Goal: Task Accomplishment & Management: Manage account settings

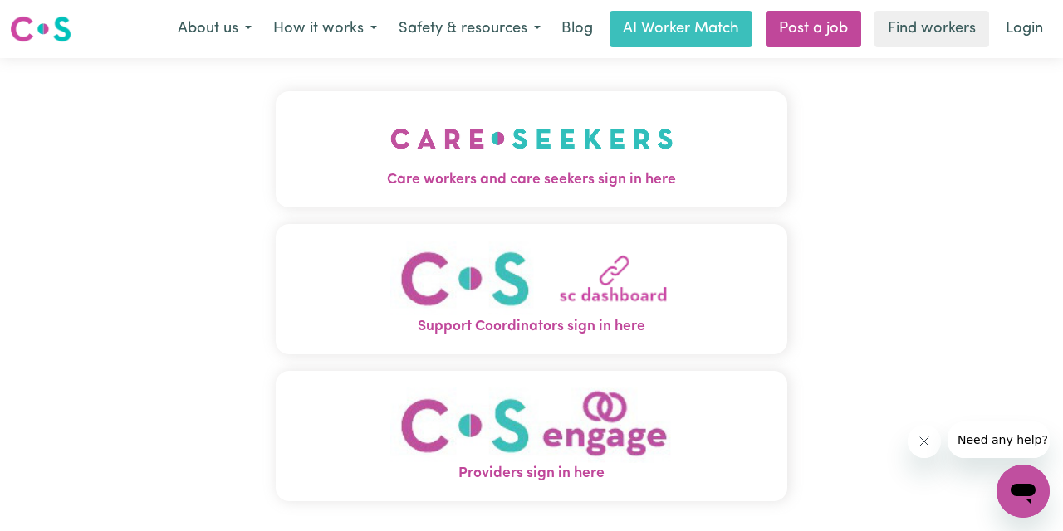
click at [589, 145] on img "Care workers and care seekers sign in here" at bounding box center [531, 138] width 283 height 61
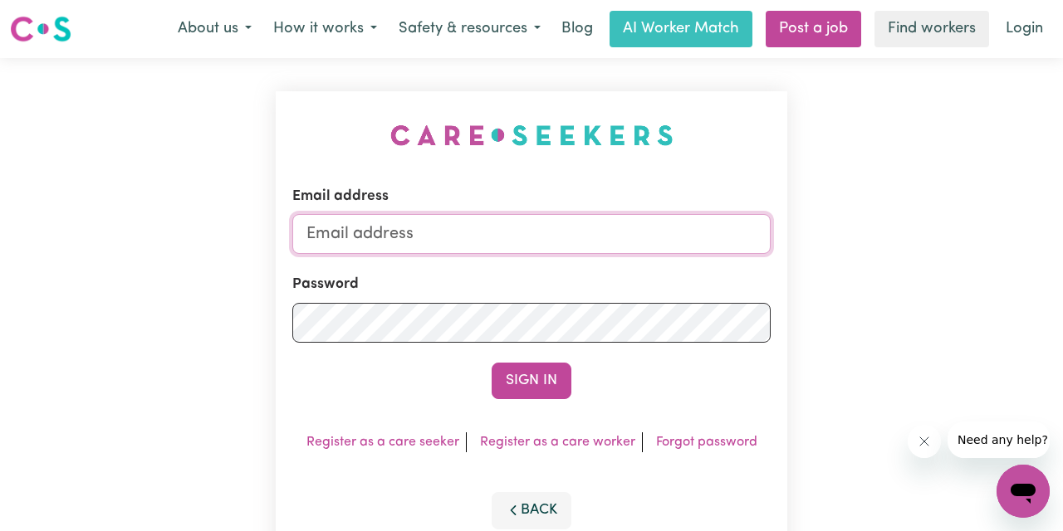
type input "[EMAIL_ADDRESS][DOMAIN_NAME]"
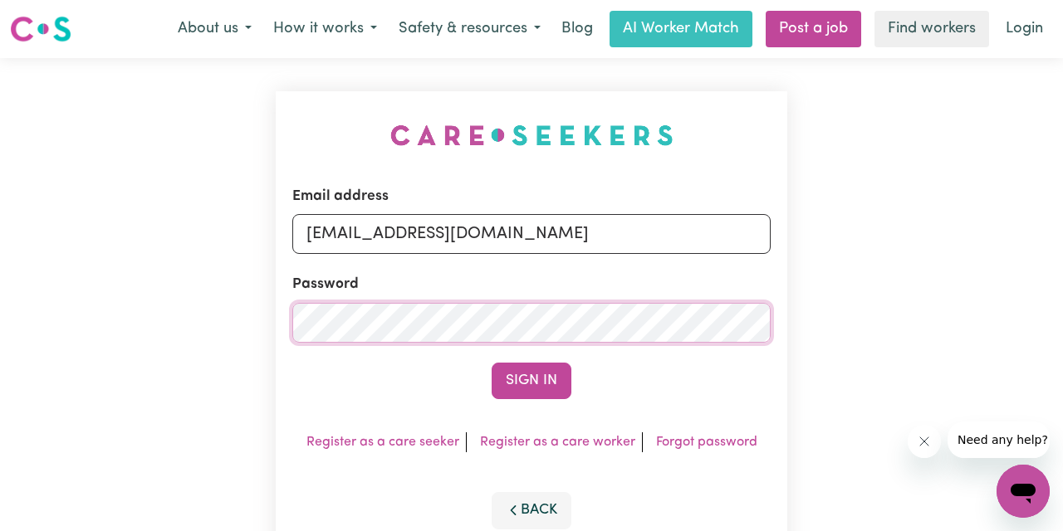
click at [531, 380] on button "Sign In" at bounding box center [532, 381] width 80 height 37
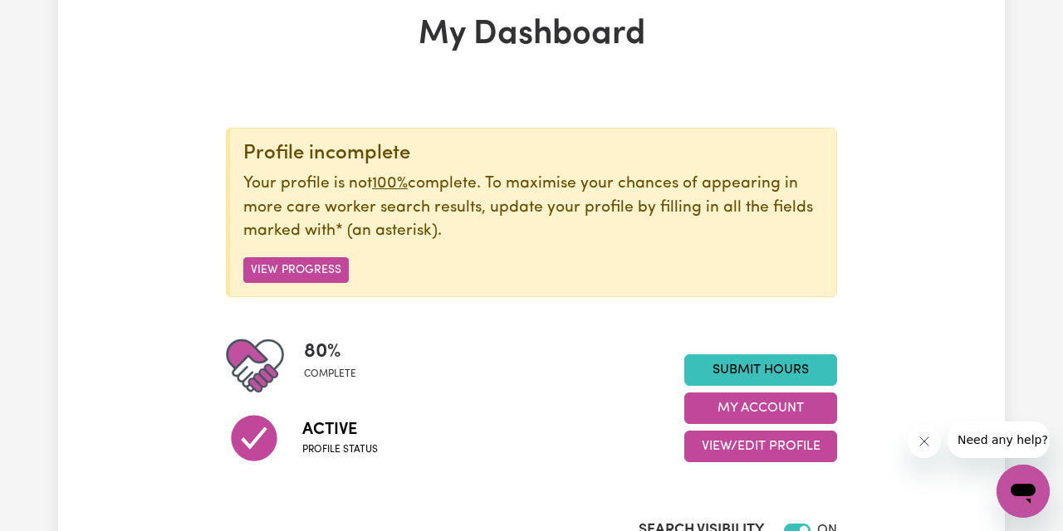
scroll to position [201, 0]
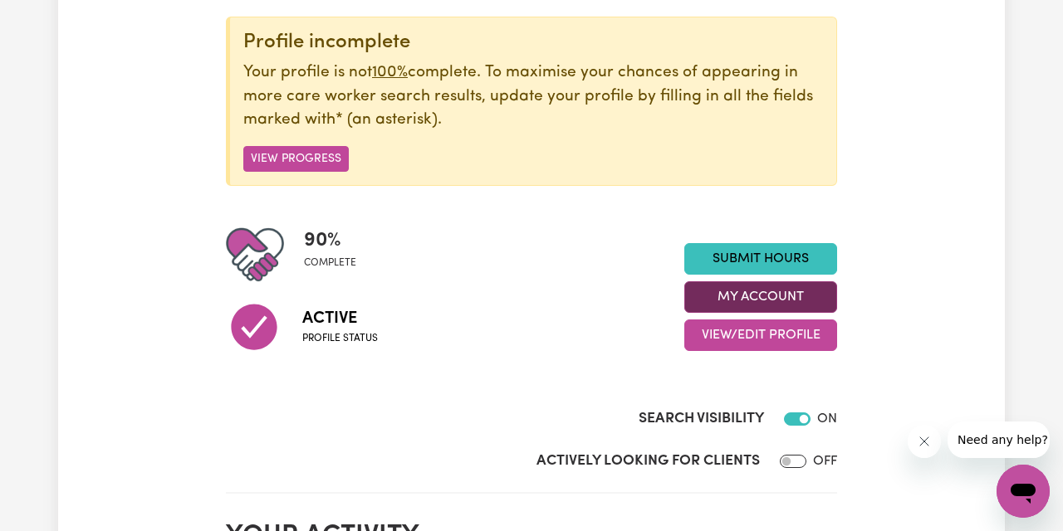
click at [786, 290] on button "My Account" at bounding box center [760, 298] width 153 height 32
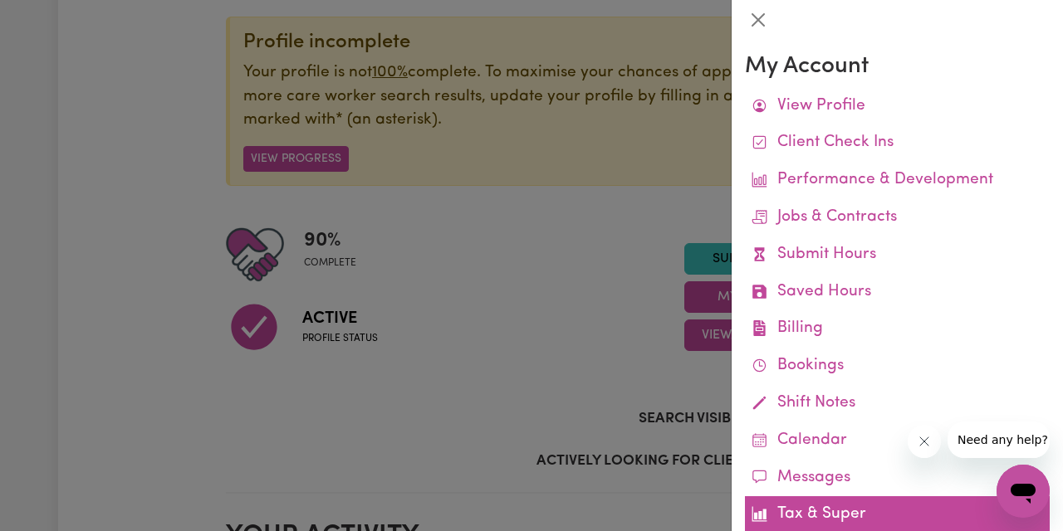
click at [814, 503] on link "Tax & Super" at bounding box center [897, 515] width 305 height 37
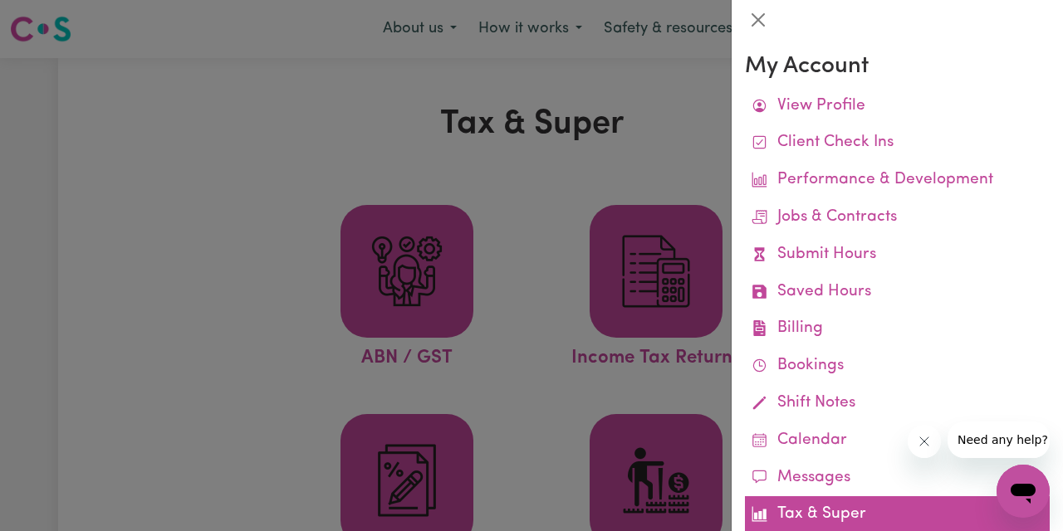
click at [836, 499] on link "Tax & Super" at bounding box center [897, 515] width 305 height 37
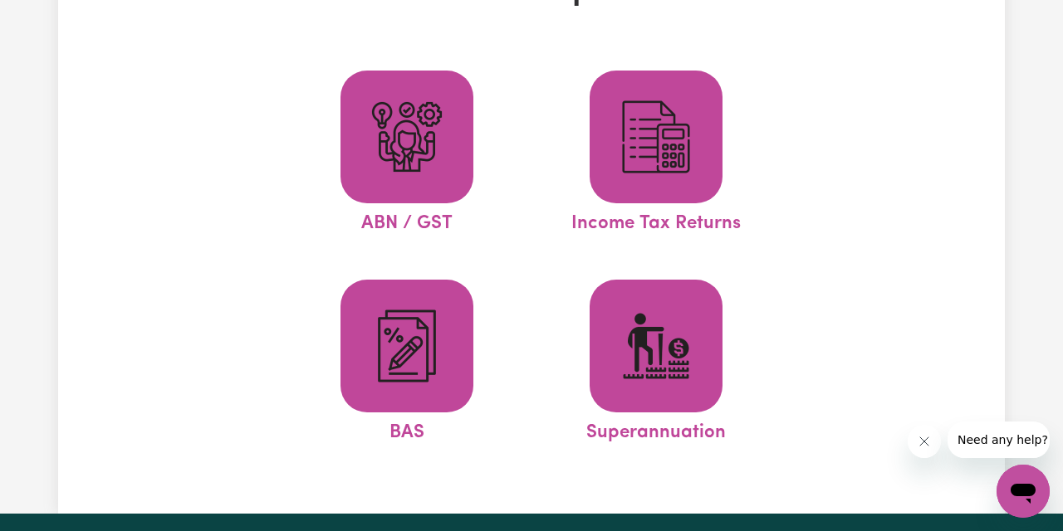
scroll to position [46, 0]
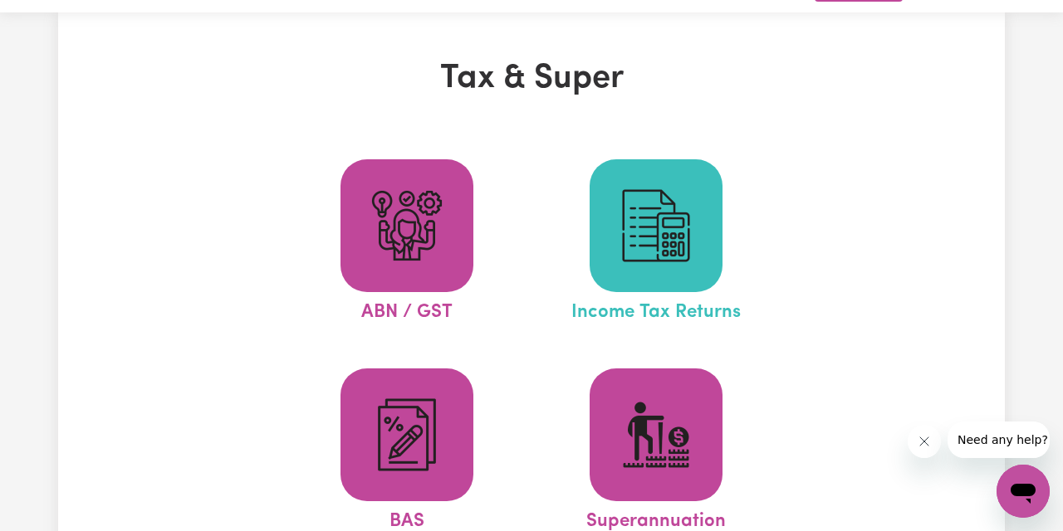
click at [673, 205] on img at bounding box center [656, 226] width 80 height 80
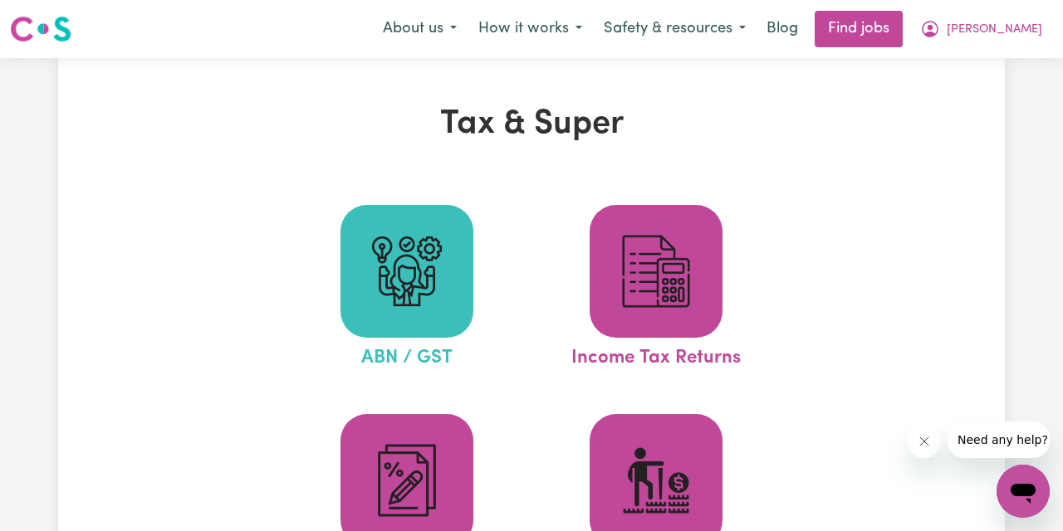
scroll to position [0, 0]
click at [426, 266] on img at bounding box center [407, 272] width 80 height 80
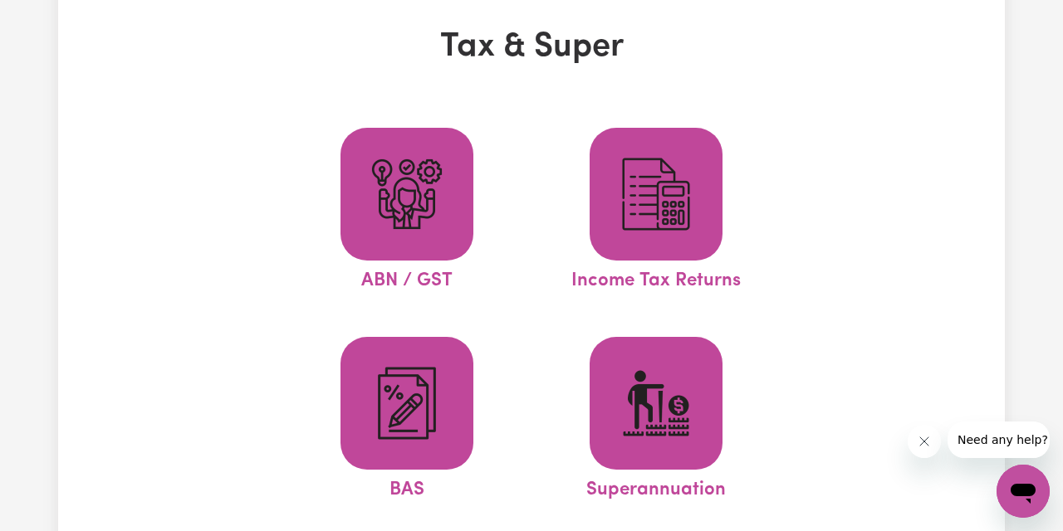
scroll to position [78, 0]
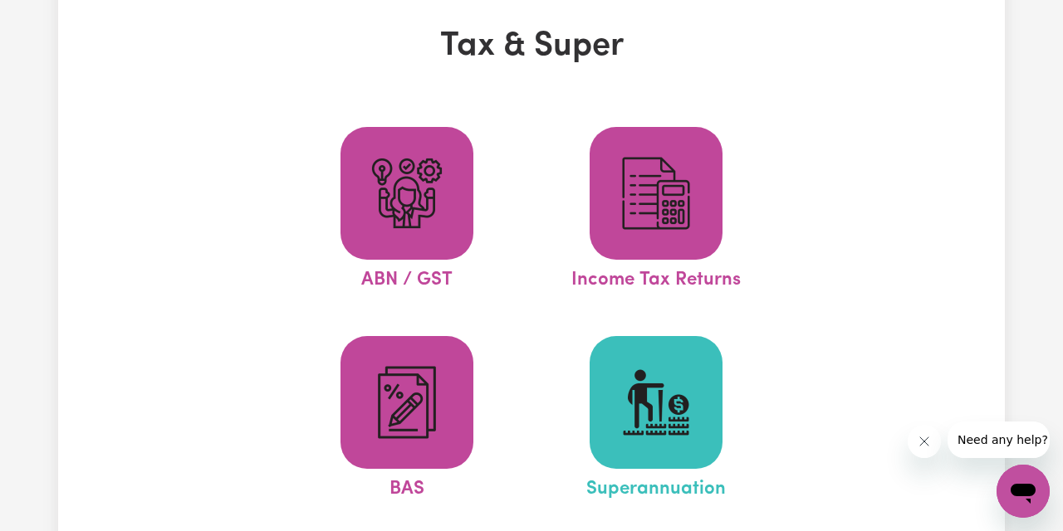
click at [673, 380] on img at bounding box center [656, 403] width 80 height 80
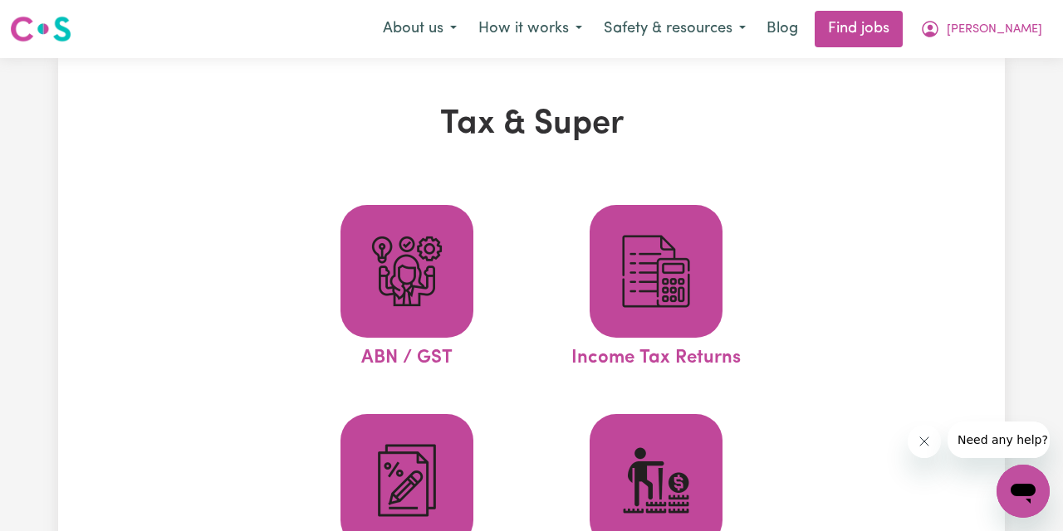
scroll to position [0, 0]
click at [1035, 23] on span "[PERSON_NAME]" at bounding box center [995, 30] width 96 height 18
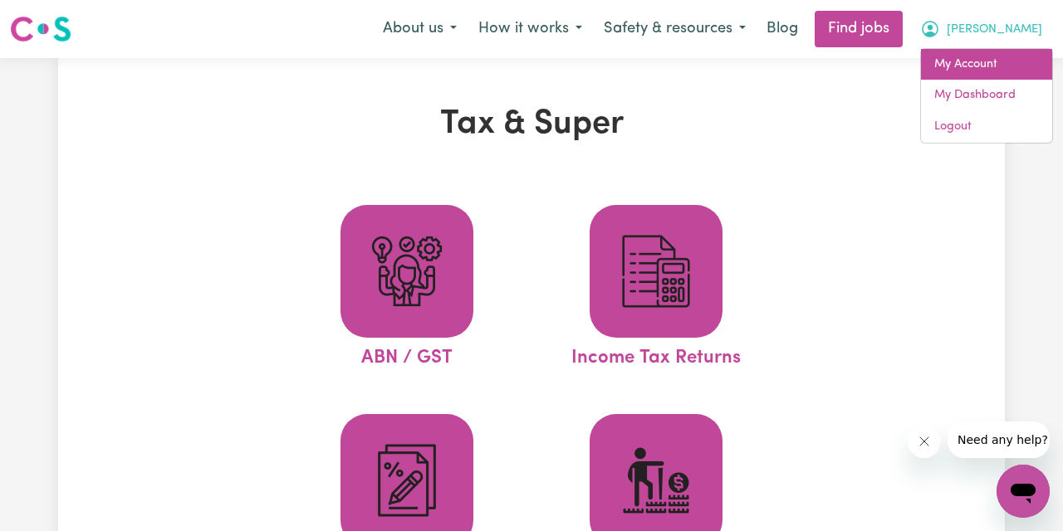
click at [992, 59] on link "My Account" at bounding box center [986, 65] width 131 height 32
